Goal: Task Accomplishment & Management: Use online tool/utility

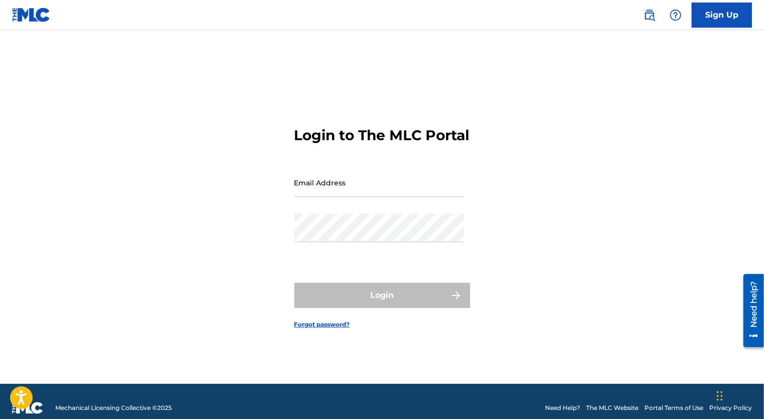
click at [368, 193] on input "Email Address" at bounding box center [379, 182] width 170 height 29
type input "[EMAIL_ADDRESS][PERSON_NAME][DOMAIN_NAME]"
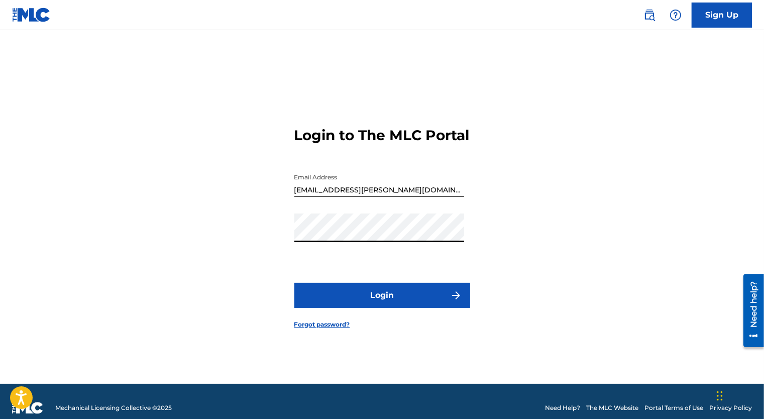
click at [294, 283] on button "Login" at bounding box center [382, 295] width 176 height 25
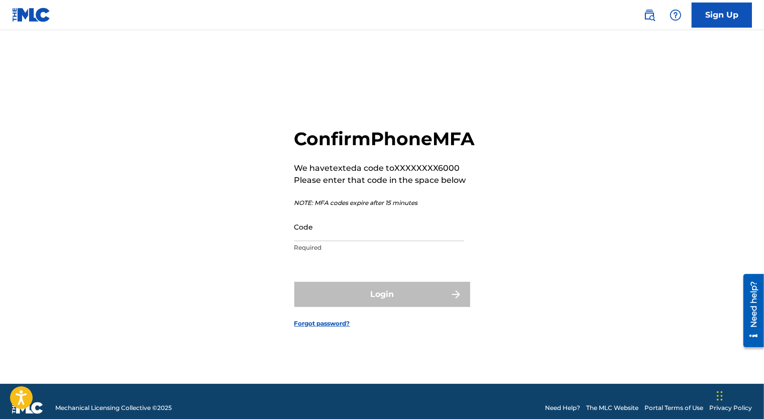
click at [376, 241] on input "Code" at bounding box center [379, 226] width 170 height 29
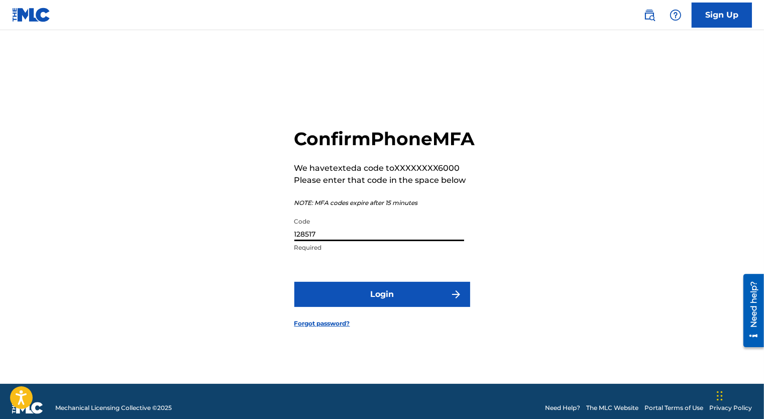
type input "128517"
click at [386, 307] on button "Login" at bounding box center [382, 294] width 176 height 25
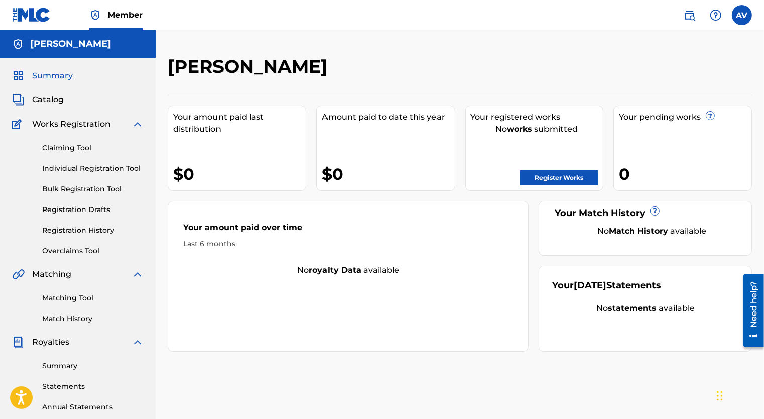
click at [73, 149] on link "Claiming Tool" at bounding box center [92, 148] width 101 height 11
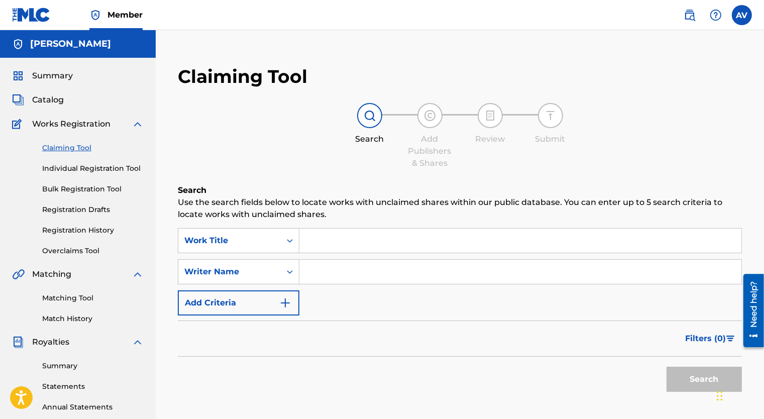
click at [330, 238] on input "Search Form" at bounding box center [520, 241] width 442 height 24
type input "c"
type input "Can't Stop Nothin'"
click at [328, 267] on input "Search Form" at bounding box center [520, 272] width 442 height 24
type input "[MEDICAL_DATA]"
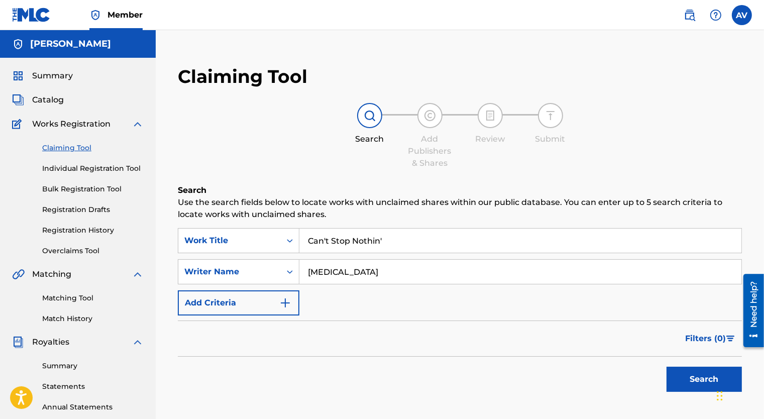
click at [680, 373] on button "Search" at bounding box center [704, 379] width 75 height 25
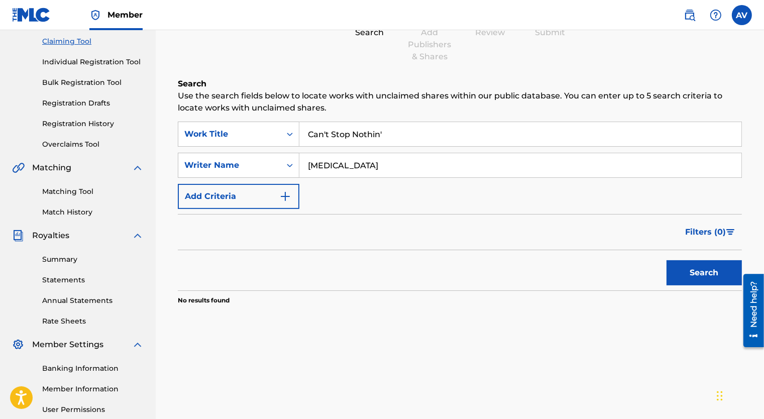
scroll to position [100, 0]
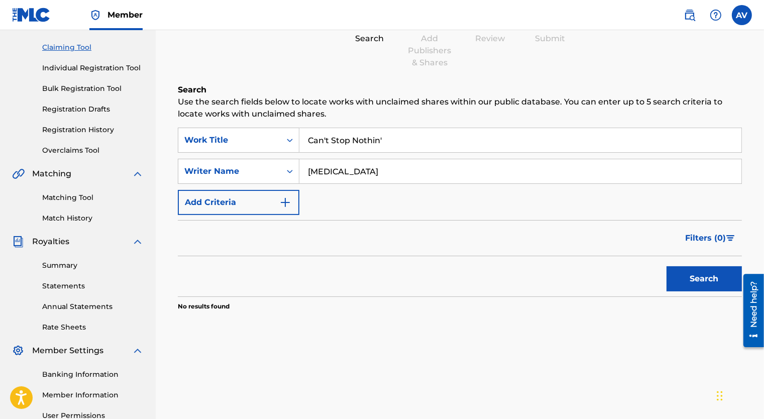
drag, startPoint x: 407, startPoint y: 169, endPoint x: 158, endPoint y: 143, distance: 250.0
click at [158, 143] on div "Claiming Tool Search Add Publishers & Shares Review Submit Search Use the searc…" at bounding box center [460, 214] width 608 height 519
type input "Journey"
drag, startPoint x: 447, startPoint y: 141, endPoint x: 148, endPoint y: 119, distance: 299.2
click at [148, 119] on main "[PERSON_NAME] Summary Catalog Works Registration Claiming Tool Individual Regis…" at bounding box center [382, 202] width 764 height 544
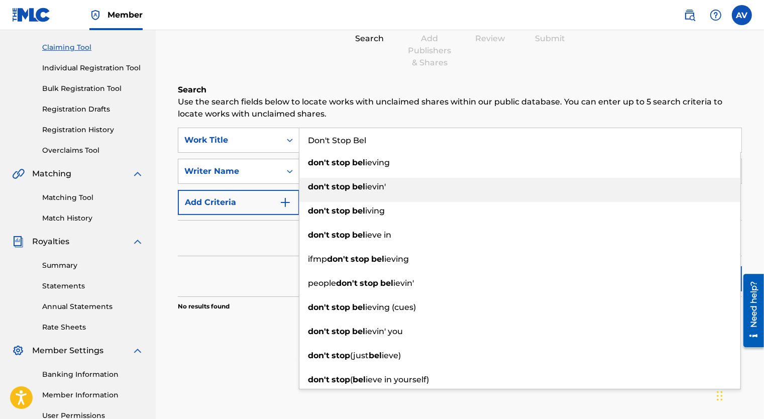
click at [444, 190] on div "don't stop bel ievin'" at bounding box center [519, 187] width 441 height 18
type input "don't stop [PERSON_NAME]'"
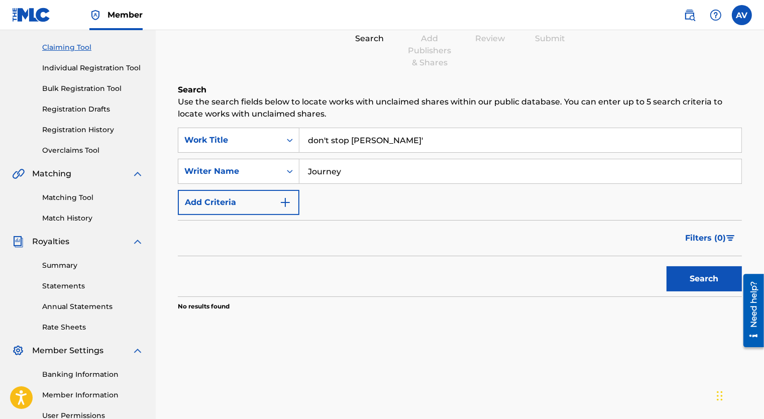
click at [692, 282] on button "Search" at bounding box center [704, 278] width 75 height 25
click at [679, 273] on button "Search" at bounding box center [704, 278] width 75 height 25
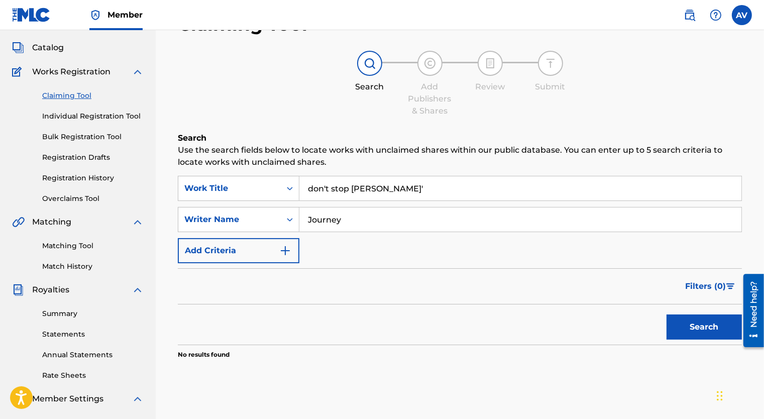
scroll to position [0, 0]
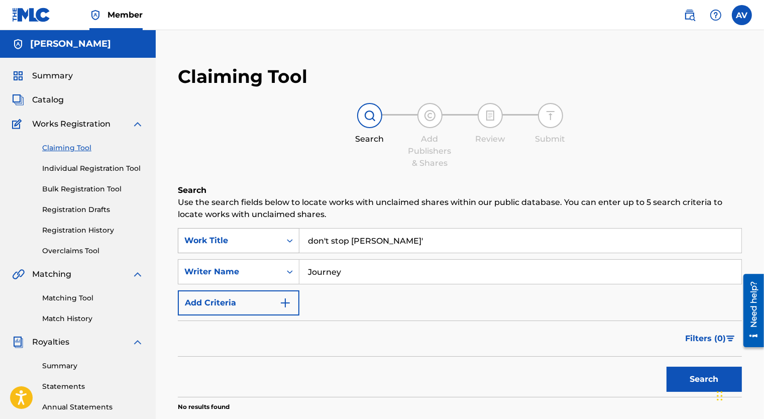
drag, startPoint x: 408, startPoint y: 265, endPoint x: 235, endPoint y: 236, distance: 176.3
click at [235, 236] on div "SearchWithCriteriaba971788-87d2-4605-9b16-12cf5323864c Work Title don't stop be…" at bounding box center [460, 271] width 564 height 87
drag, startPoint x: 420, startPoint y: 238, endPoint x: 77, endPoint y: 221, distance: 342.9
click at [77, 221] on main "[PERSON_NAME] Summary Catalog Works Registration Claiming Tool Individual Regis…" at bounding box center [382, 302] width 764 height 544
click at [257, 182] on div "Claiming Tool Search Add Publishers & Shares Review Submit Search Use the searc…" at bounding box center [460, 263] width 584 height 416
